Goal: Task Accomplishment & Management: Use online tool/utility

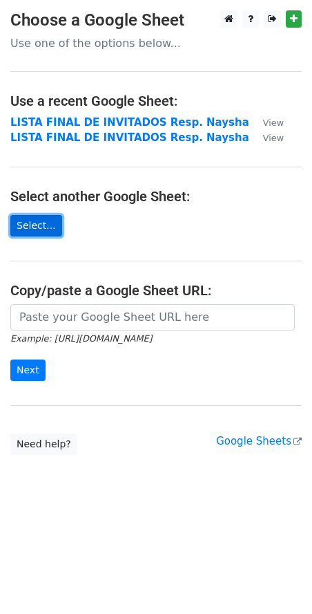
click at [13, 220] on link "Select..." at bounding box center [36, 225] width 52 height 21
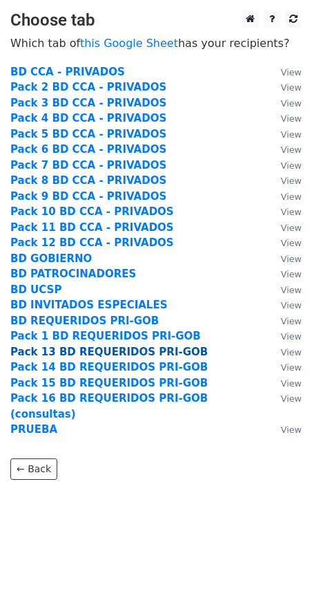
click at [74, 354] on strong "Pack 13 BD REQUERIDOS PRI-GOB" at bounding box center [109, 351] width 198 height 12
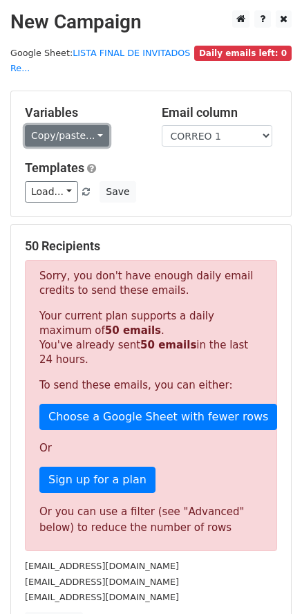
click at [68, 125] on link "Copy/paste..." at bounding box center [67, 135] width 84 height 21
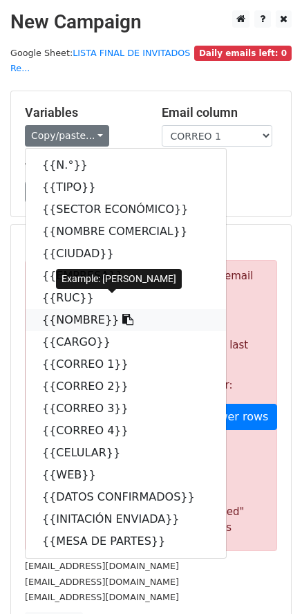
click at [59, 309] on link "{{NOMBRE}}" at bounding box center [126, 320] width 200 height 22
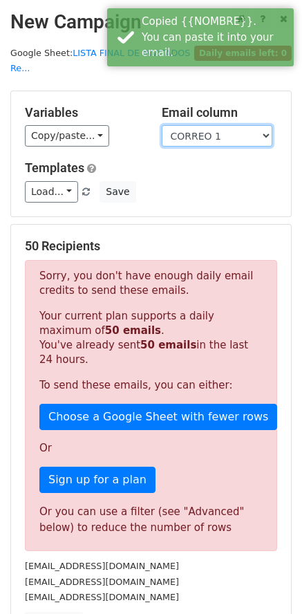
click at [198, 125] on select "N.° TIPO SECTOR ECONÓMICO NOMBRE COMERCIAL CIUDAD EMPRESA RUC NOMBRE CARGO CORR…" at bounding box center [217, 135] width 111 height 21
click at [162, 125] on select "N.° TIPO SECTOR ECONÓMICO NOMBRE COMERCIAL CIUDAD EMPRESA RUC NOMBRE CARGO CORR…" at bounding box center [217, 135] width 111 height 21
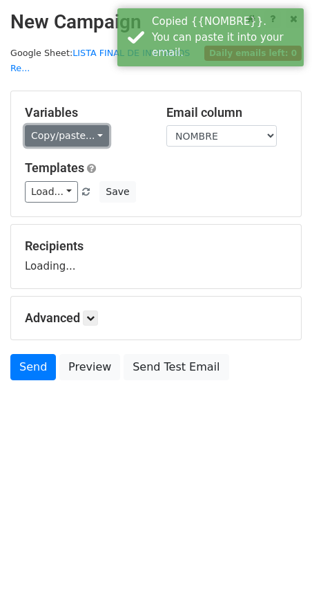
click at [55, 125] on link "Copy/paste..." at bounding box center [67, 135] width 84 height 21
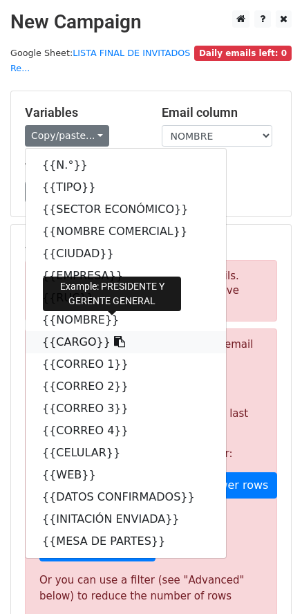
click at [81, 331] on link "{{CARGO}}" at bounding box center [126, 342] width 200 height 22
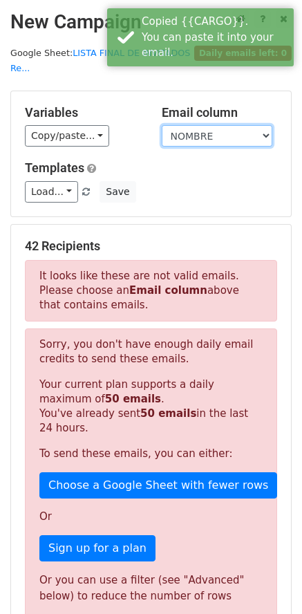
click at [205, 125] on select "N.° TIPO SECTOR ECONÓMICO NOMBRE COMERCIAL CIUDAD EMPRESA RUC NOMBRE CARGO CORR…" at bounding box center [217, 135] width 111 height 21
click at [162, 125] on select "N.° TIPO SECTOR ECONÓMICO NOMBRE COMERCIAL CIUDAD EMPRESA RUC NOMBRE CARGO CORR…" at bounding box center [217, 135] width 111 height 21
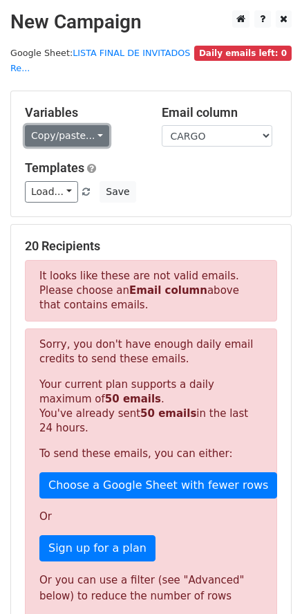
click at [69, 125] on link "Copy/paste..." at bounding box center [67, 135] width 84 height 21
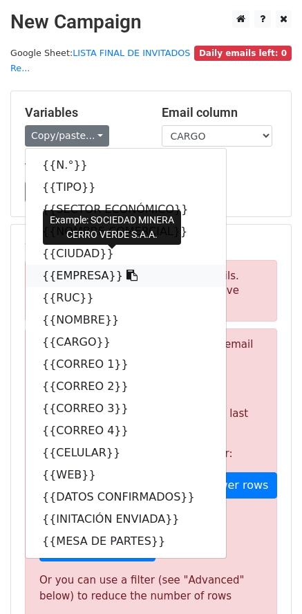
click at [62, 267] on link "{{EMPRESA}}" at bounding box center [126, 276] width 200 height 22
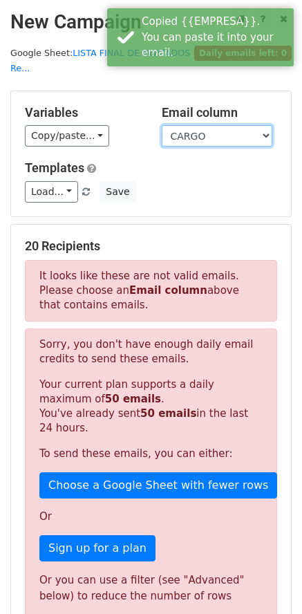
click at [175, 125] on select "N.° TIPO SECTOR ECONÓMICO NOMBRE COMERCIAL CIUDAD EMPRESA RUC NOMBRE CARGO CORR…" at bounding box center [217, 135] width 111 height 21
click at [162, 125] on select "N.° TIPO SECTOR ECONÓMICO NOMBRE COMERCIAL CIUDAD EMPRESA RUC NOMBRE CARGO CORR…" at bounding box center [217, 135] width 111 height 21
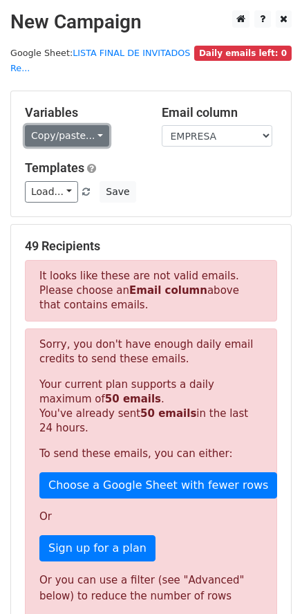
click at [72, 125] on link "Copy/paste..." at bounding box center [67, 135] width 84 height 21
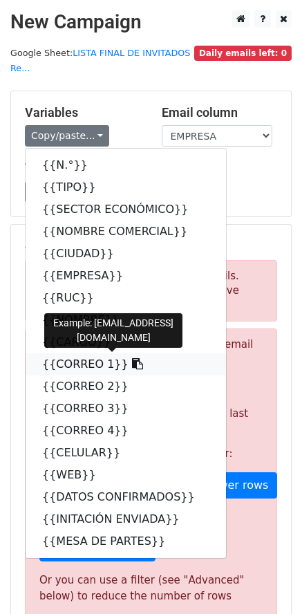
click at [72, 353] on link "{{CORREO 1}}" at bounding box center [126, 364] width 200 height 22
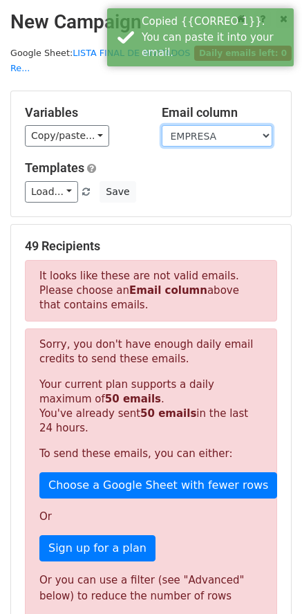
click at [211, 125] on select "N.° TIPO SECTOR ECONÓMICO NOMBRE COMERCIAL CIUDAD EMPRESA RUC NOMBRE CARGO CORR…" at bounding box center [217, 135] width 111 height 21
select select "CORREO 1"
click at [162, 125] on select "N.° TIPO SECTOR ECONÓMICO NOMBRE COMERCIAL CIUDAD EMPRESA RUC NOMBRE CARGO CORR…" at bounding box center [217, 135] width 111 height 21
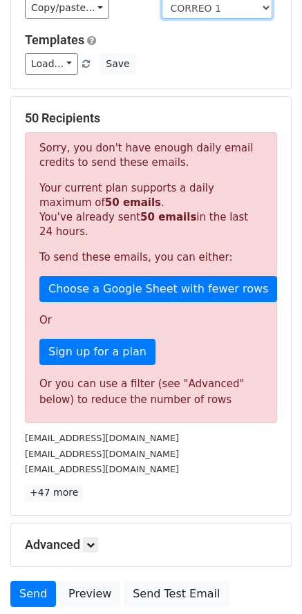
scroll to position [84, 0]
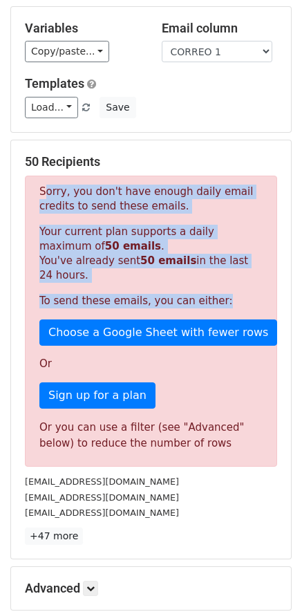
drag, startPoint x: 41, startPoint y: 178, endPoint x: 222, endPoint y: 283, distance: 209.3
click at [222, 283] on div "Sorry, you don't have enough daily email credits to send these emails. Your cur…" at bounding box center [151, 320] width 252 height 291
click at [57, 193] on p "Sorry, you don't have enough daily email credits to send these emails." at bounding box center [150, 198] width 223 height 29
drag, startPoint x: 39, startPoint y: 173, endPoint x: 156, endPoint y: 348, distance: 210.6
click at [156, 348] on div "Sorry, you don't have enough daily email credits to send these emails. Your cur…" at bounding box center [151, 320] width 252 height 291
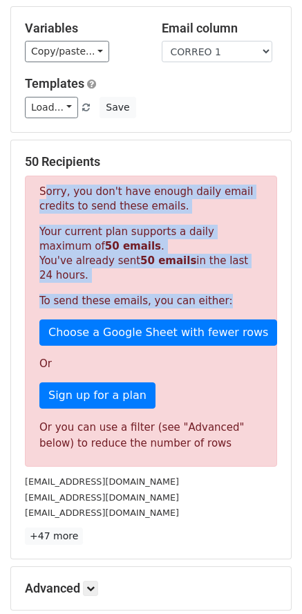
click at [52, 175] on div "Sorry, you don't have enough daily email credits to send these emails. Your cur…" at bounding box center [151, 320] width 252 height 291
copy div "Sorry, you don't have enough daily email credits to send these emails. Your cur…"
drag, startPoint x: 41, startPoint y: 173, endPoint x: 209, endPoint y: 278, distance: 199.0
click at [209, 278] on div "Sorry, you don't have enough daily email credits to send these emails. Your cur…" at bounding box center [151, 320] width 252 height 291
